Goal: Find specific page/section: Find specific page/section

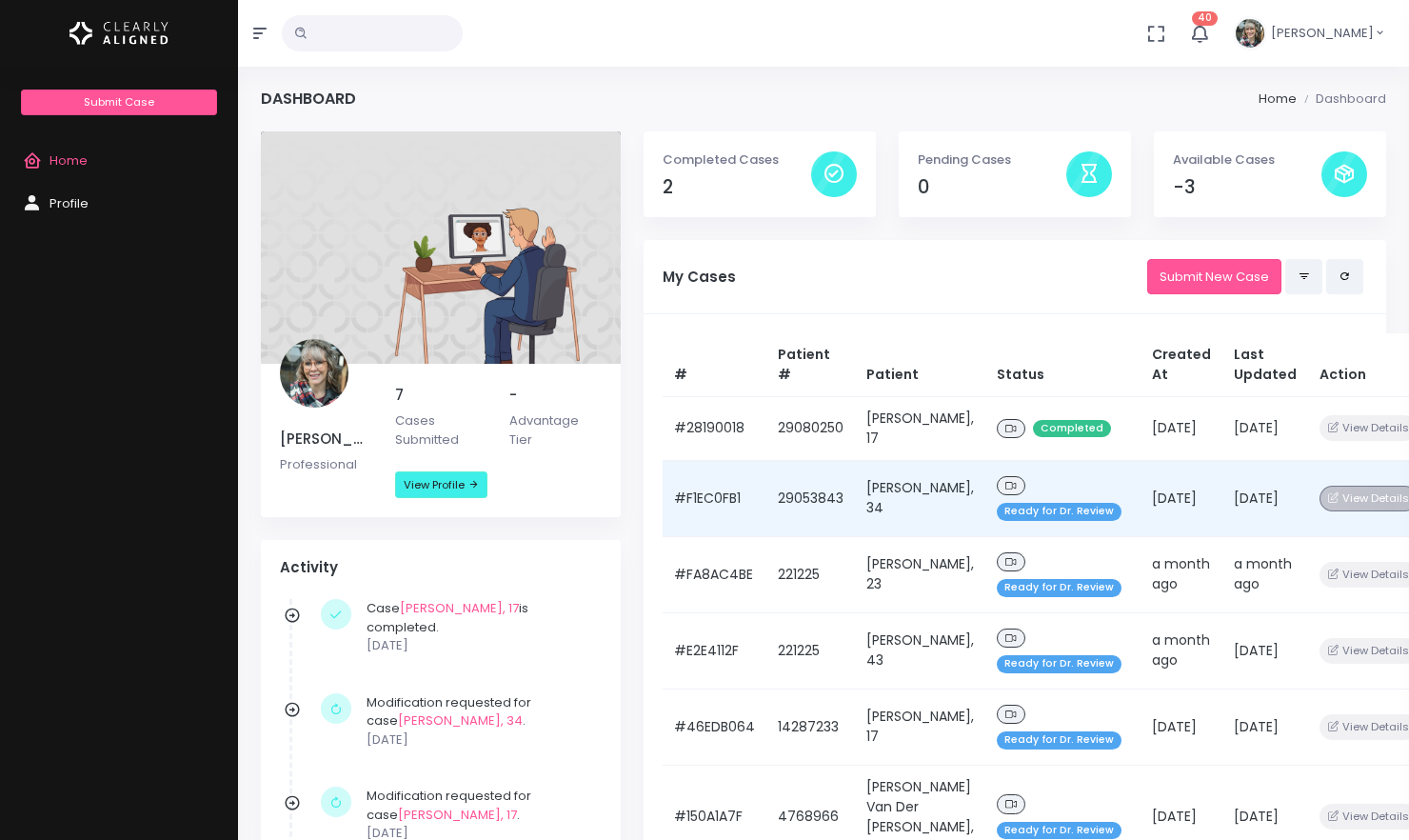
click at [1341, 505] on button "View Details" at bounding box center [1369, 499] width 98 height 26
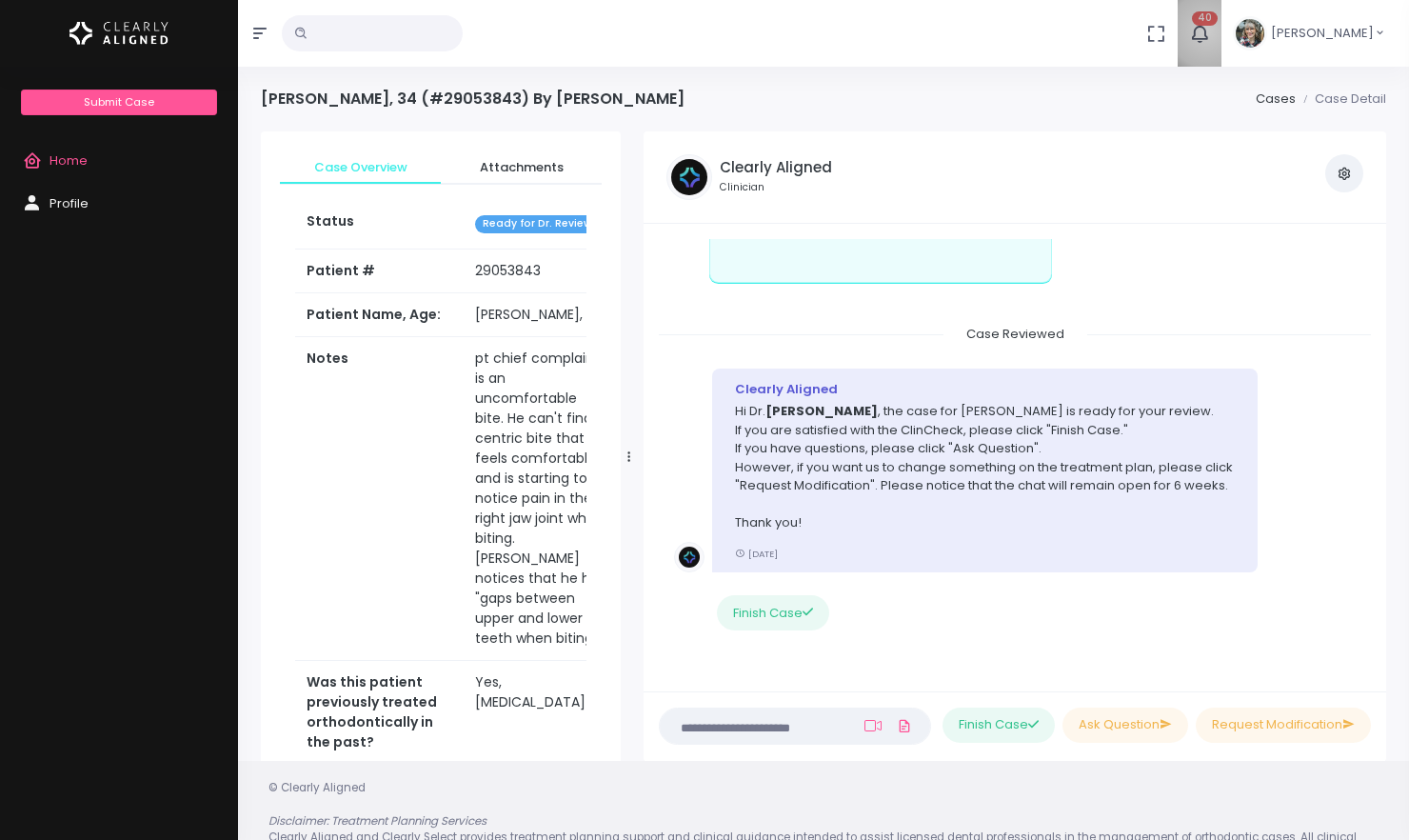
click at [1191, 31] on icon "button" at bounding box center [1199, 33] width 21 height 21
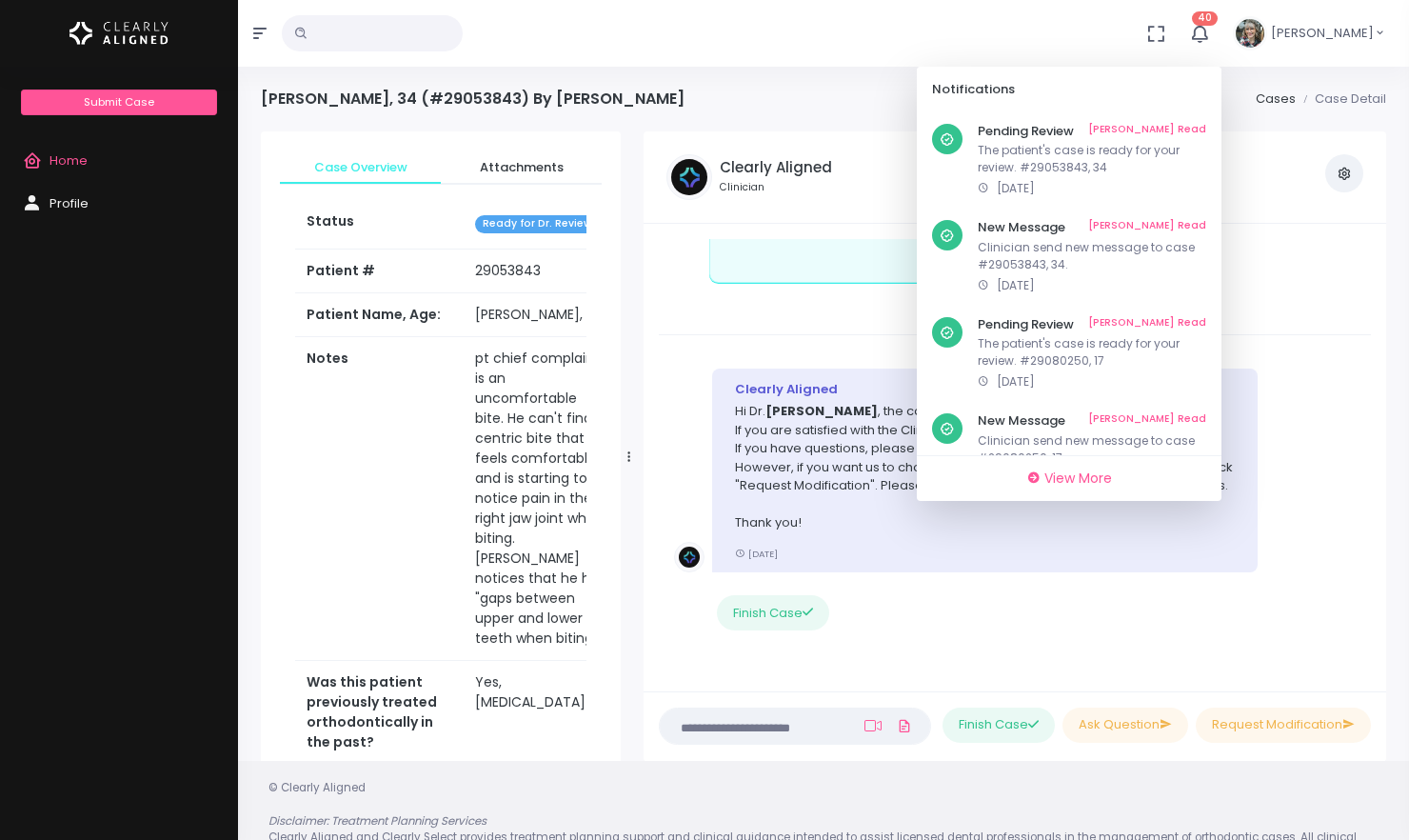
click at [1294, 205] on div "Clearly Aligned Clinician View Case Attachments View my Profile" at bounding box center [1015, 178] width 742 height 93
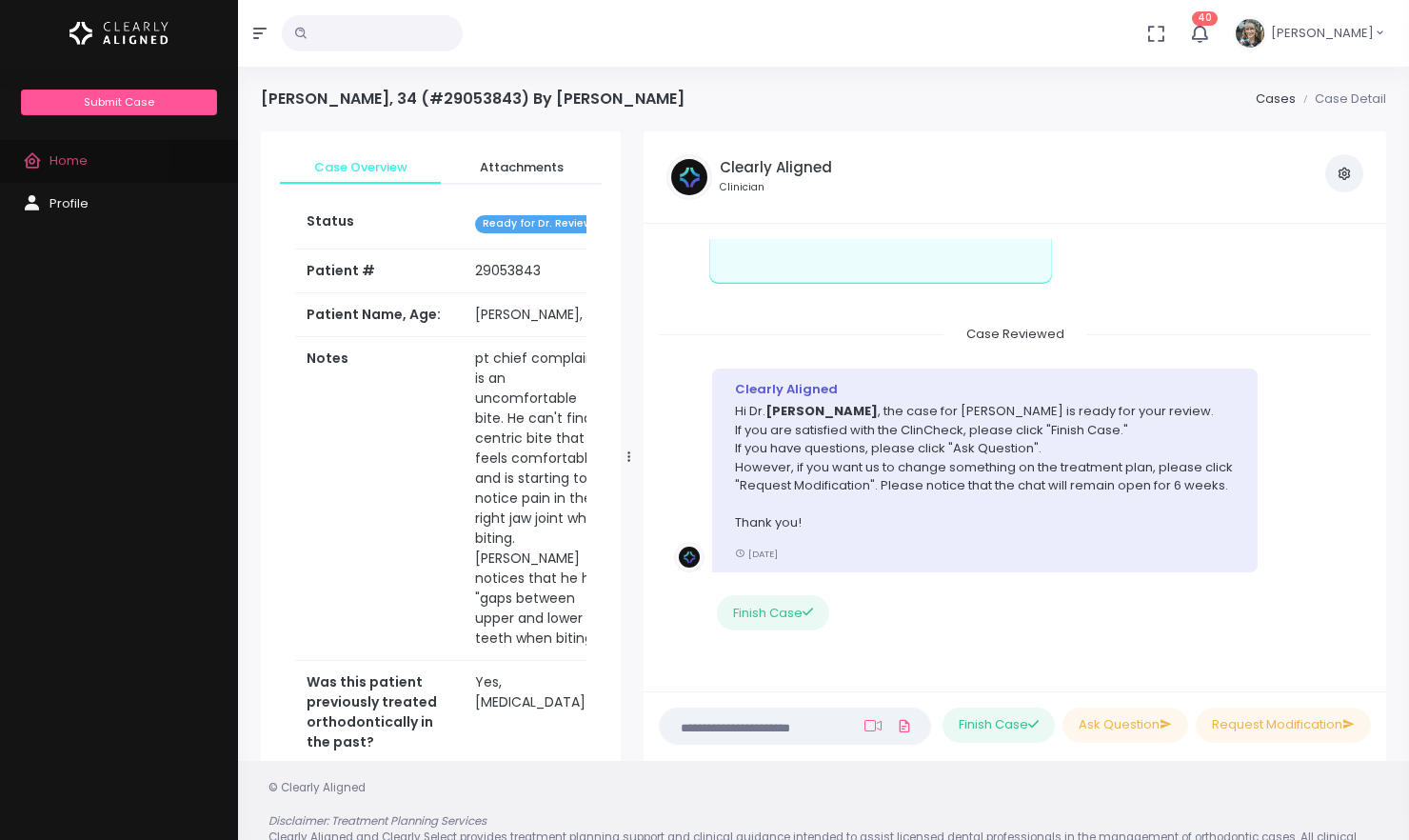
click at [66, 159] on span "Home" at bounding box center [69, 161] width 38 height 18
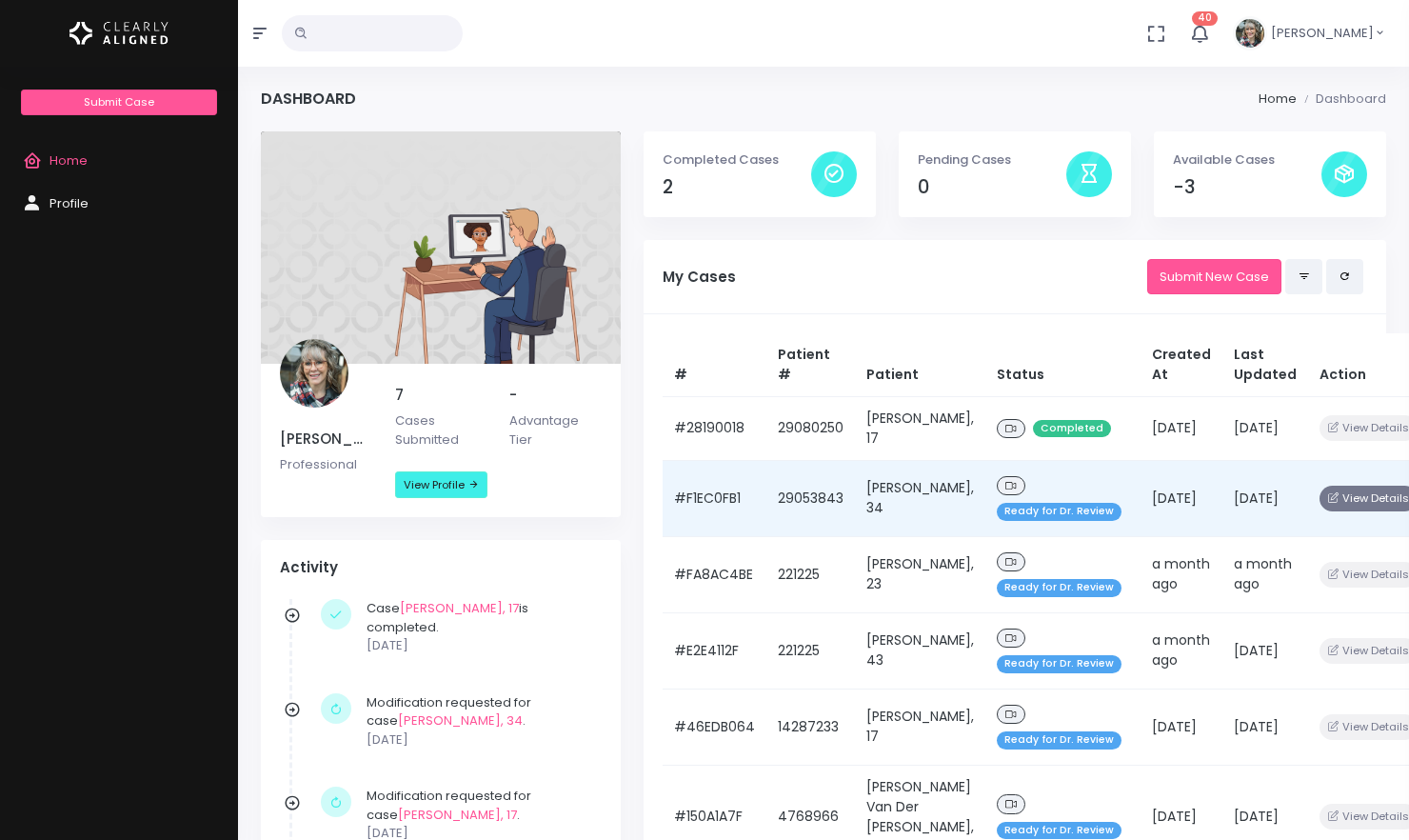
click at [1320, 509] on button "View Details" at bounding box center [1369, 499] width 98 height 26
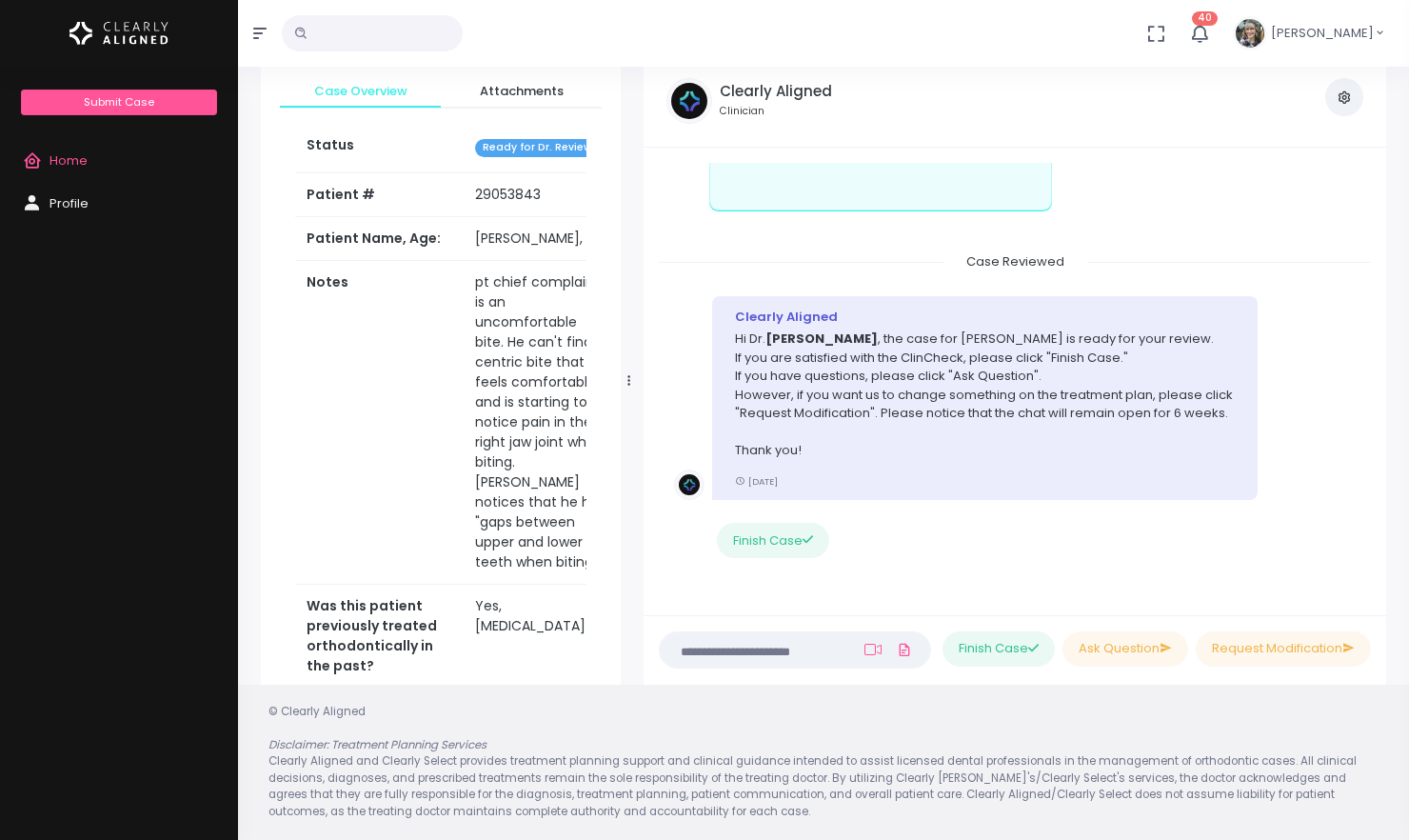
scroll to position [724, 0]
click at [85, 162] on span "Home" at bounding box center [69, 161] width 38 height 18
